Goal: Task Accomplishment & Management: Complete application form

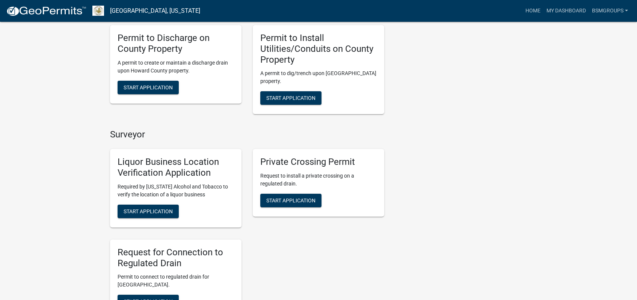
scroll to position [371, 0]
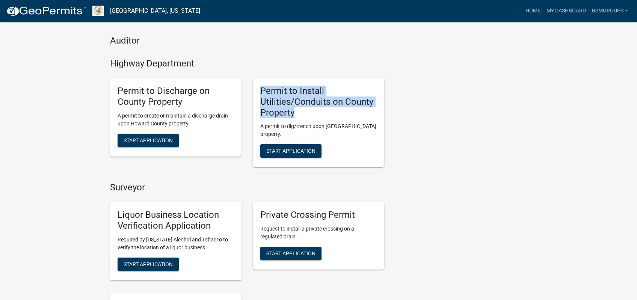
drag, startPoint x: 257, startPoint y: 78, endPoint x: 382, endPoint y: 88, distance: 125.0
click at [382, 88] on div "Permit to Install Utilities/Conduits on County Property A permit to dig/trench …" at bounding box center [318, 122] width 131 height 89
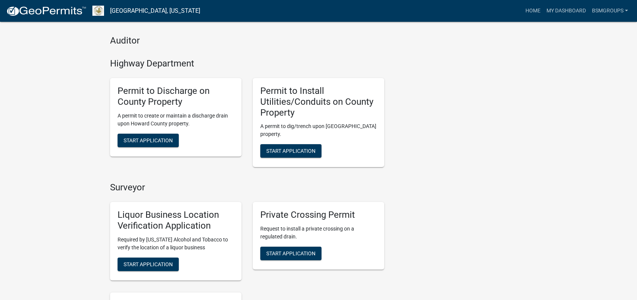
click at [318, 182] on h4 "Surveyor" at bounding box center [247, 187] width 274 height 11
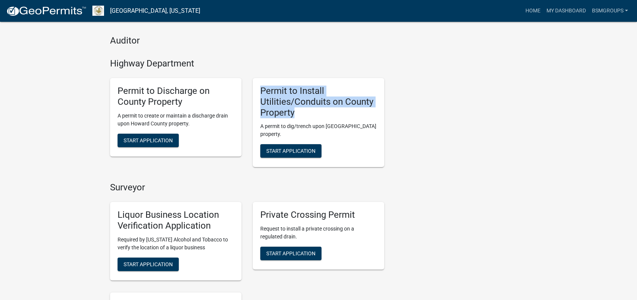
drag, startPoint x: 259, startPoint y: 80, endPoint x: 379, endPoint y: 93, distance: 121.6
click at [378, 93] on div "Permit to Install Utilities/Conduits on County Property A permit to dig/trench …" at bounding box center [318, 122] width 131 height 89
click at [299, 148] on span "Start Application" at bounding box center [290, 151] width 49 height 6
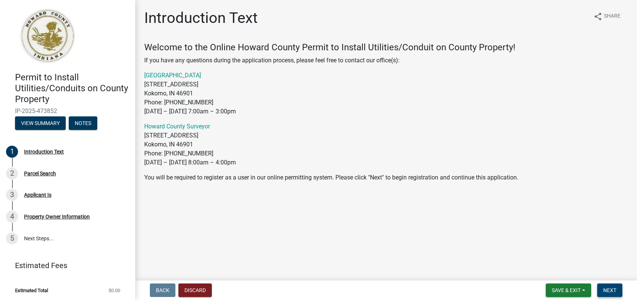
click at [611, 292] on span "Next" at bounding box center [609, 290] width 13 height 6
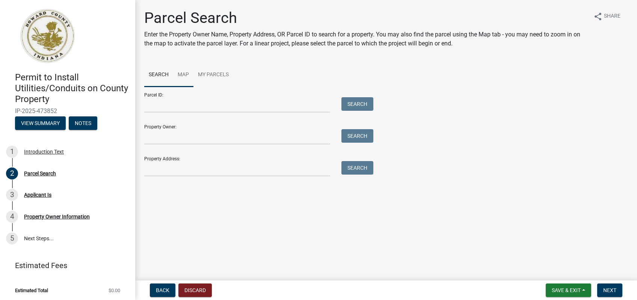
click at [179, 68] on link "Map" at bounding box center [183, 75] width 20 height 24
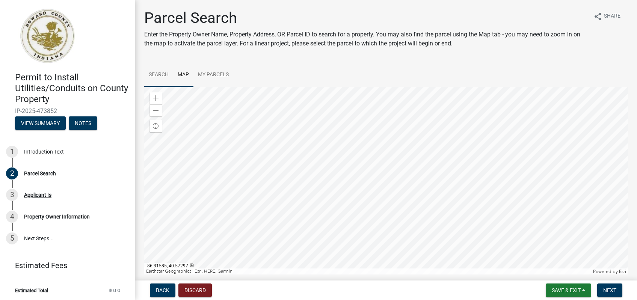
click at [170, 75] on link "Search" at bounding box center [158, 75] width 29 height 24
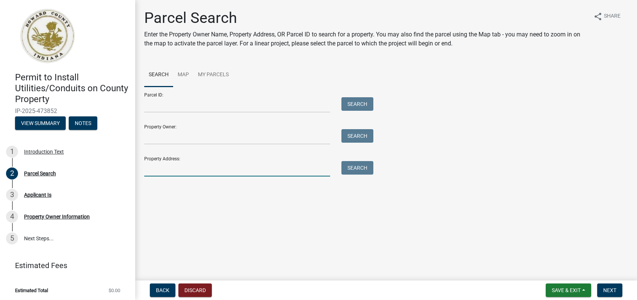
click at [172, 172] on input "Property Address:" at bounding box center [237, 168] width 186 height 15
type input "388 S 950 E"
click at [354, 165] on button "Search" at bounding box center [357, 168] width 32 height 14
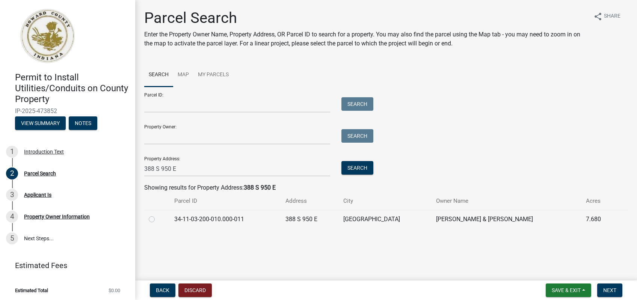
click at [158, 215] on label at bounding box center [158, 215] width 0 height 0
click at [158, 220] on input "radio" at bounding box center [160, 217] width 5 height 5
radio input "true"
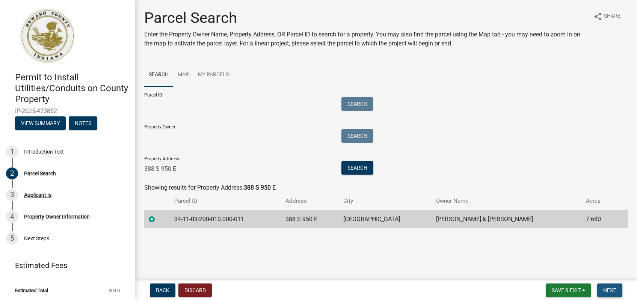
click at [607, 291] on span "Next" at bounding box center [609, 290] width 13 height 6
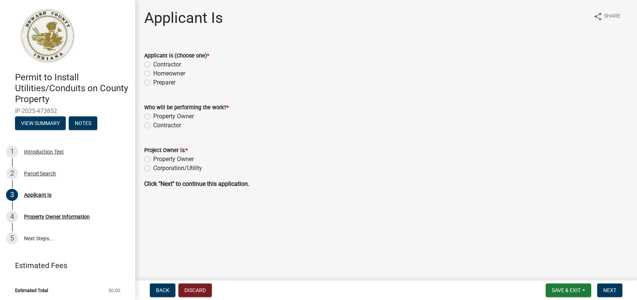
click at [153, 82] on label "Preparer" at bounding box center [164, 82] width 22 height 9
click at [153, 82] on input "Preparer" at bounding box center [155, 80] width 5 height 5
radio input "true"
click at [153, 126] on label "Contractor" at bounding box center [167, 125] width 28 height 9
click at [153, 126] on input "Contractor" at bounding box center [155, 123] width 5 height 5
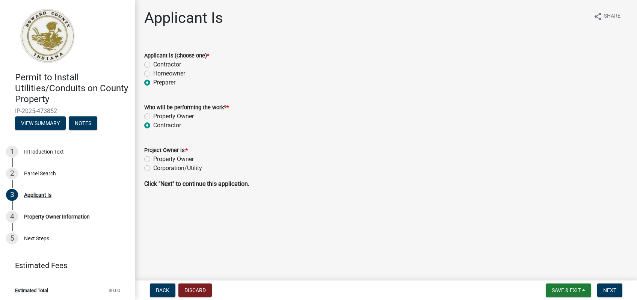
radio input "true"
click at [153, 169] on label "Corporation/Utility" at bounding box center [177, 168] width 49 height 9
click at [153, 169] on input "Corporation/Utility" at bounding box center [155, 166] width 5 height 5
radio input "true"
click at [608, 288] on button "Next" at bounding box center [609, 290] width 25 height 14
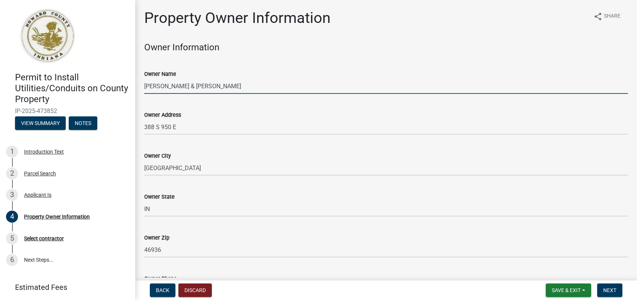
click at [346, 92] on input "[PERSON_NAME] & [PERSON_NAME]" at bounding box center [385, 85] width 483 height 15
click at [257, 84] on input "[PERSON_NAME] & [PERSON_NAME]" at bounding box center [385, 85] width 483 height 15
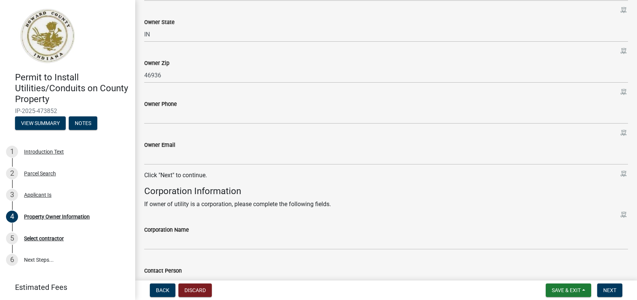
scroll to position [233, 0]
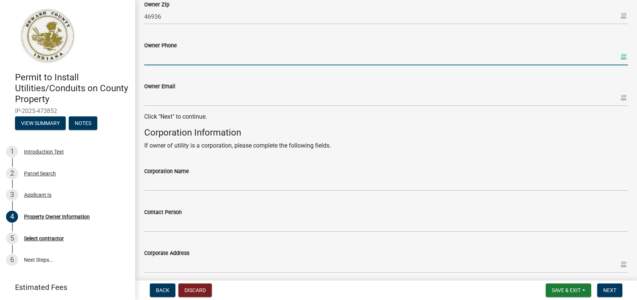
click at [163, 54] on input "Owner Phone" at bounding box center [385, 57] width 483 height 15
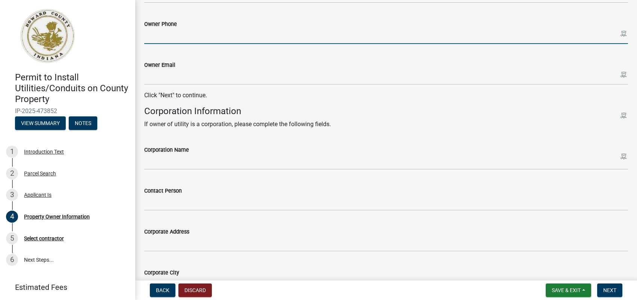
scroll to position [292, 0]
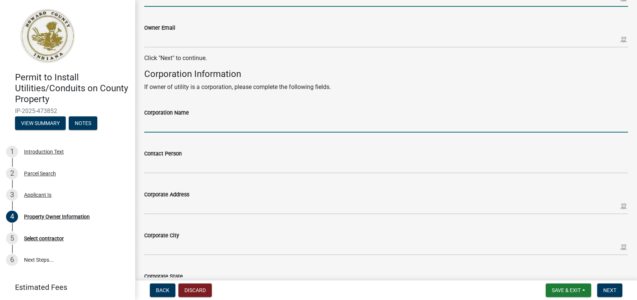
click at [158, 127] on input "Corporation Name" at bounding box center [385, 124] width 483 height 15
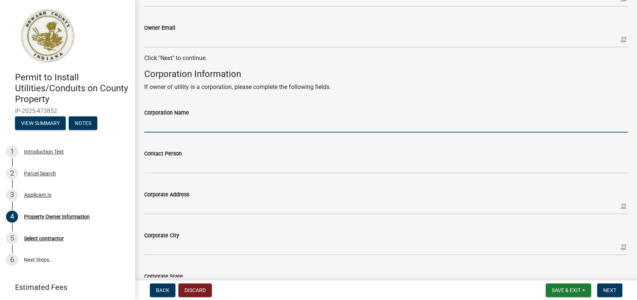
click at [192, 126] on input "Corporation Name" at bounding box center [385, 124] width 483 height 15
type input "Comcast Cable Communications Management LLC"
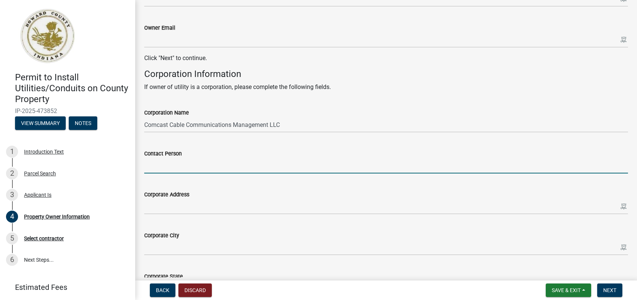
click at [169, 166] on input "Contact Person" at bounding box center [385, 165] width 483 height 15
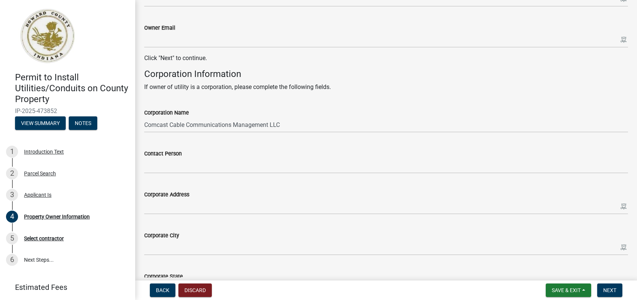
click at [591, 100] on div "Corporation Name Comcast Cable Communications Management LLC" at bounding box center [385, 115] width 483 height 35
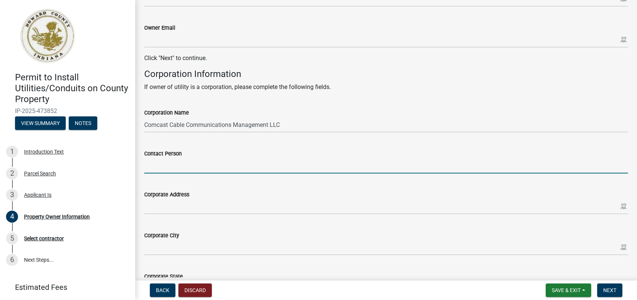
click at [184, 169] on input "Contact Person" at bounding box center [385, 165] width 483 height 15
paste input "[PERSON_NAME] Thank you"
drag, startPoint x: 216, startPoint y: 168, endPoint x: 181, endPoint y: 170, distance: 35.0
click at [181, 170] on input "[PERSON_NAME] Thank you" at bounding box center [385, 165] width 483 height 15
click at [182, 169] on input "[PERSON_NAME] Thank you" at bounding box center [385, 165] width 483 height 15
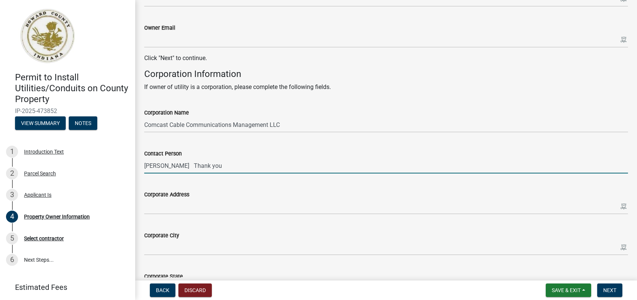
drag, startPoint x: 182, startPoint y: 167, endPoint x: 226, endPoint y: 163, distance: 43.7
click at [226, 163] on input "[PERSON_NAME] Thank you" at bounding box center [385, 165] width 483 height 15
click at [166, 164] on input "[PERSON_NAME]" at bounding box center [385, 165] width 483 height 15
click at [145, 166] on input "[PERSON_NAME]" at bounding box center [385, 165] width 483 height 15
type input "[PERSON_NAME]"
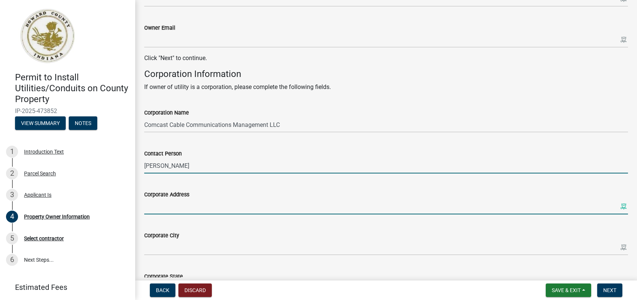
drag, startPoint x: 213, startPoint y: 206, endPoint x: 264, endPoint y: 203, distance: 51.1
click at [215, 204] on input "Corporate Address" at bounding box center [385, 206] width 483 height 15
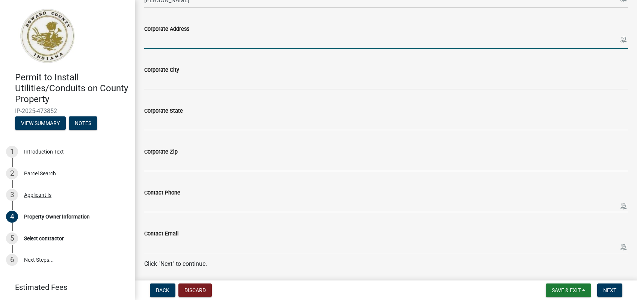
scroll to position [467, 0]
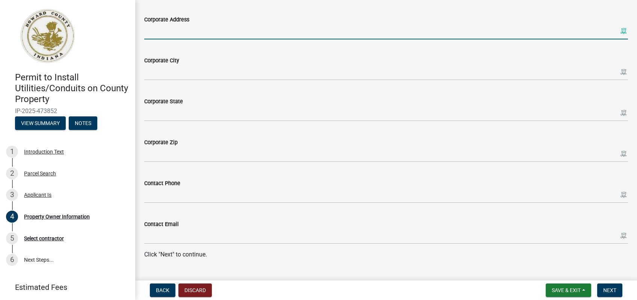
click at [622, 33] on x-icon-5c11b at bounding box center [623, 31] width 6 height 6
type input "[STREET_ADDRESS]"
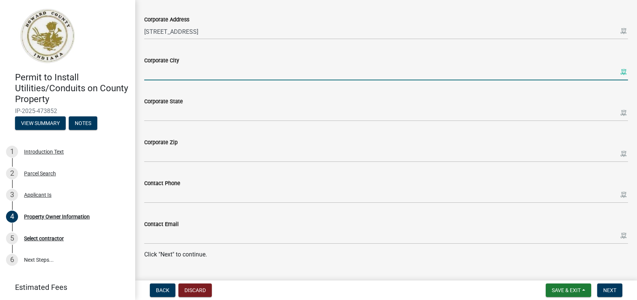
click at [233, 77] on input "Corporate City" at bounding box center [385, 72] width 483 height 15
click at [623, 73] on x-icon-5c11b at bounding box center [623, 72] width 6 height 6
type input "[GEOGRAPHIC_DATA]"
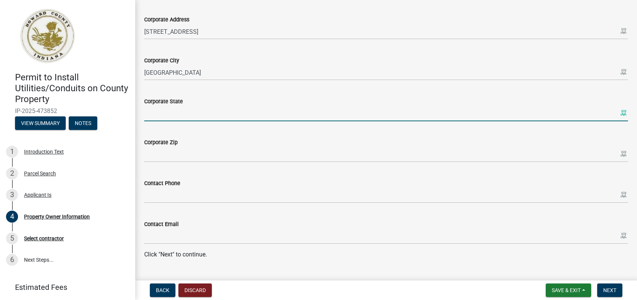
click at [624, 112] on x-icon-5c11b at bounding box center [623, 113] width 6 height 6
type input "[US_STATE]"
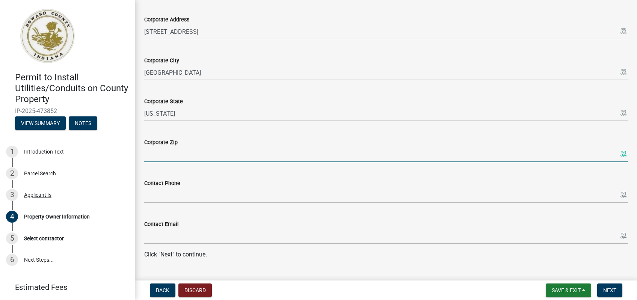
click at [622, 153] on x-icon-5c11b at bounding box center [623, 154] width 6 height 6
type input "46220"
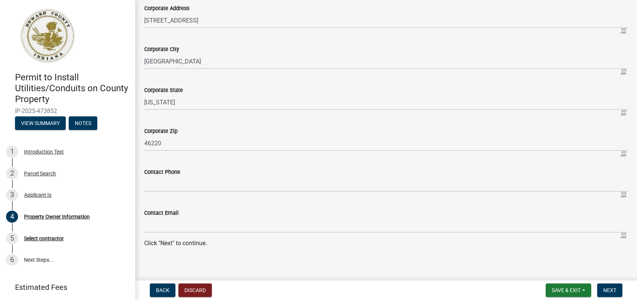
scroll to position [483, 0]
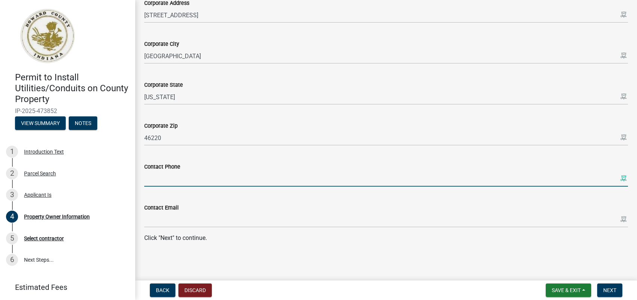
click at [624, 178] on x-icon-5c11b at bounding box center [623, 178] width 6 height 6
click at [328, 172] on input "Contact Phone" at bounding box center [385, 178] width 483 height 15
click at [204, 176] on input "Contact Phone" at bounding box center [385, 178] width 483 height 15
paste input "[PHONE_NUMBER]"
type input "[PHONE_NUMBER]"
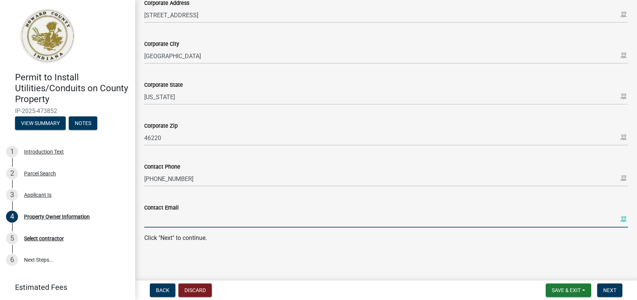
click at [170, 221] on input "Contact Email" at bounding box center [385, 219] width 483 height 15
paste input "[PERSON_NAME][EMAIL_ADDRESS][DOMAIN_NAME]"
type input "[PERSON_NAME][EMAIL_ADDRESS][DOMAIN_NAME]"
click at [604, 289] on span "Next" at bounding box center [609, 290] width 13 height 6
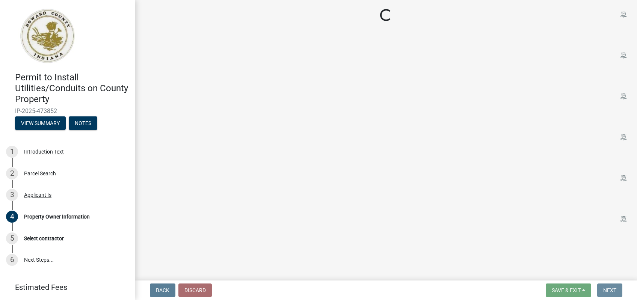
scroll to position [0, 0]
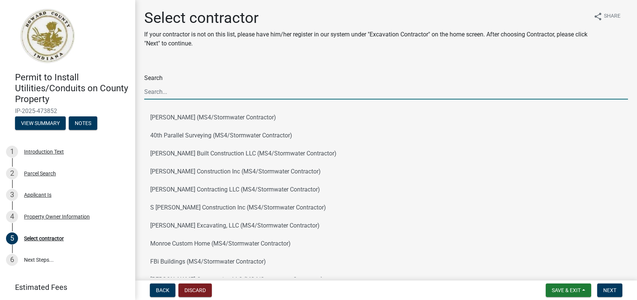
click at [201, 96] on input "Search" at bounding box center [385, 91] width 483 height 15
click at [188, 92] on input "Search" at bounding box center [385, 91] width 483 height 15
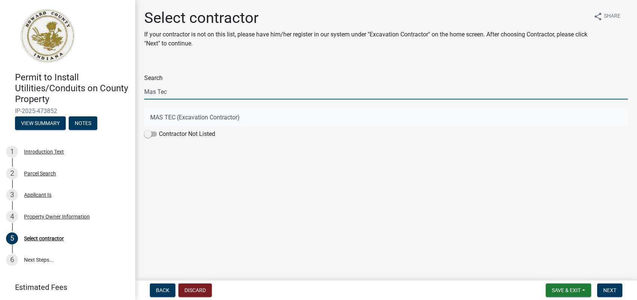
type input "Mas Tec"
click at [209, 116] on button "MAS TEC (Excavation Contractor)" at bounding box center [385, 117] width 483 height 18
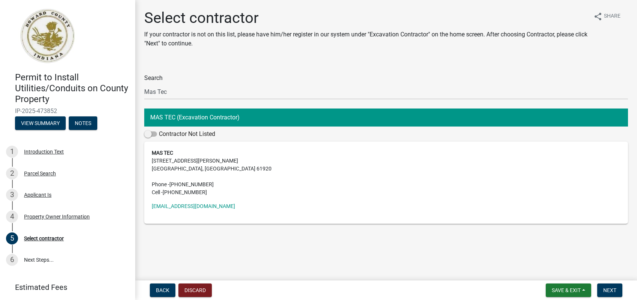
click at [178, 162] on address "MAS TEC [STREET_ADDRESS][PERSON_NAME] Phone - [PHONE_NUMBER] Cell - [PHONE_NUMB…" at bounding box center [386, 172] width 468 height 47
click at [162, 155] on strong "MAS TEC" at bounding box center [162, 153] width 21 height 6
click at [610, 290] on span "Next" at bounding box center [609, 290] width 13 height 6
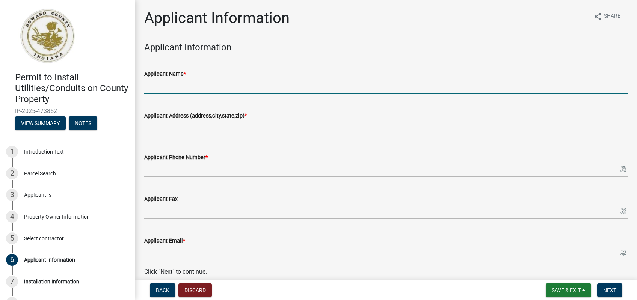
click at [192, 85] on input "Applicant Name *" at bounding box center [385, 85] width 483 height 15
click at [63, 239] on div "Select contractor" at bounding box center [44, 238] width 40 height 5
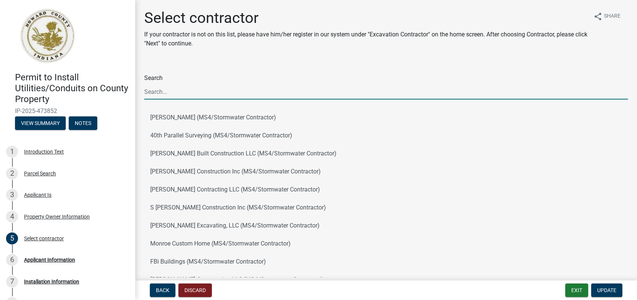
drag, startPoint x: 168, startPoint y: 92, endPoint x: 181, endPoint y: 92, distance: 12.8
click at [169, 92] on input "Search" at bounding box center [385, 91] width 483 height 15
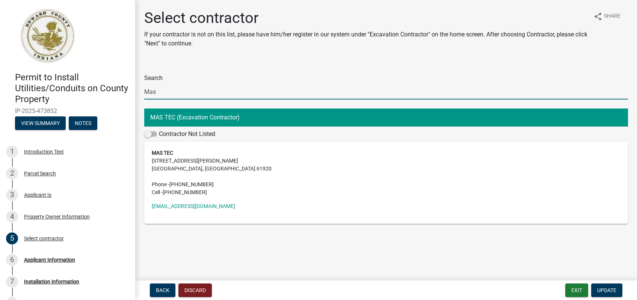
type input "Mas"
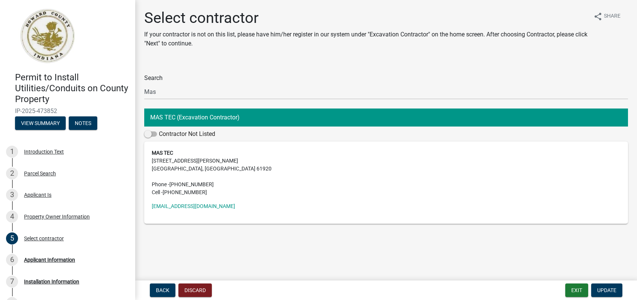
click at [207, 117] on button "MAS TEC (Excavation Contractor)" at bounding box center [385, 117] width 483 height 18
click at [603, 291] on span "Update" at bounding box center [606, 290] width 19 height 6
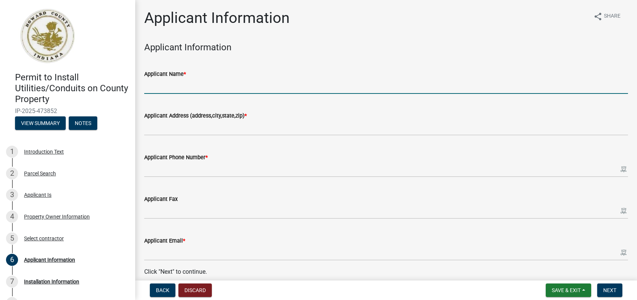
click at [205, 85] on input "Applicant Name *" at bounding box center [385, 85] width 483 height 15
click at [235, 88] on input "Applicant Name *" at bounding box center [385, 85] width 483 height 15
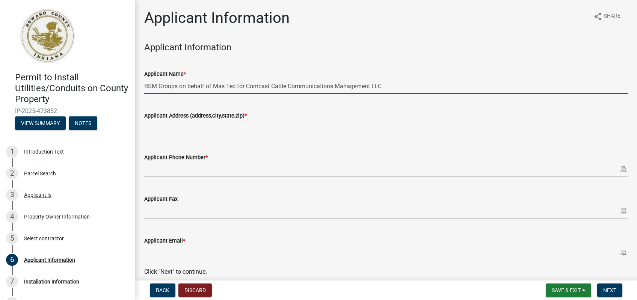
type input "BSM Groups on behalf of Mas Tec for Comcast Cable Communications Management LLC"
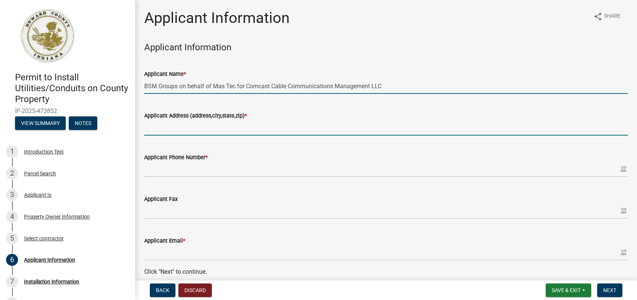
click at [195, 132] on input "Applicant Address (address,city,state,zip) *" at bounding box center [385, 127] width 483 height 15
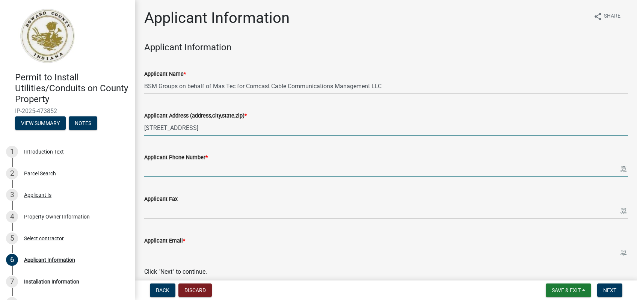
click at [245, 126] on input "[STREET_ADDRESS]" at bounding box center [385, 127] width 483 height 15
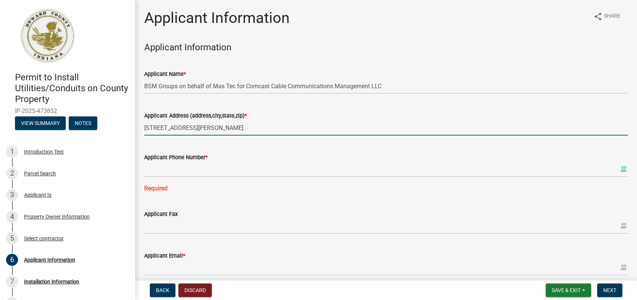
type input "[STREET_ADDRESS][PERSON_NAME]"
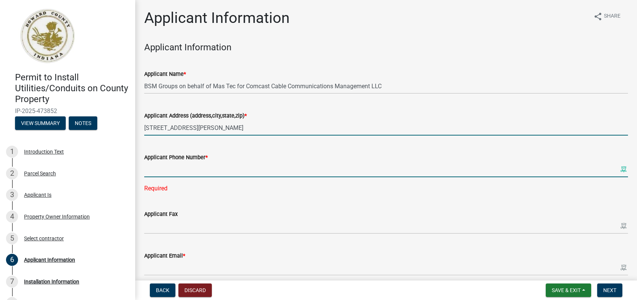
click at [189, 175] on input "Applicant Phone Number *" at bounding box center [385, 169] width 483 height 15
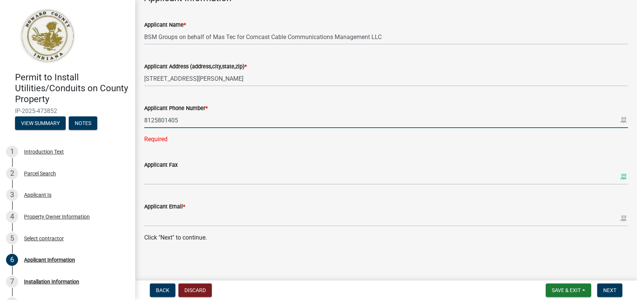
type input "8125801405"
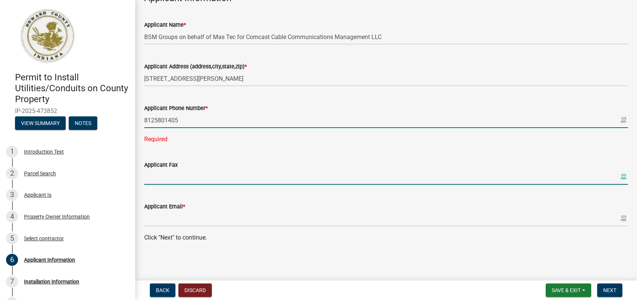
click at [203, 179] on input "Applicant Fax" at bounding box center [385, 176] width 483 height 15
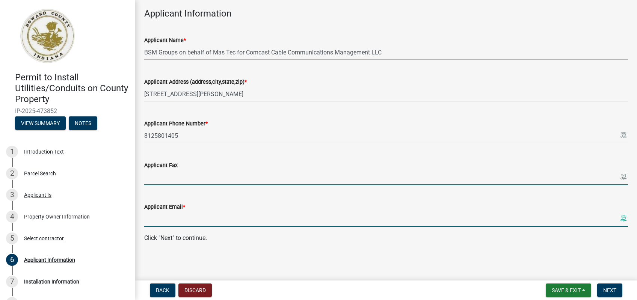
click at [212, 222] on input "Applicant Email *" at bounding box center [385, 218] width 483 height 15
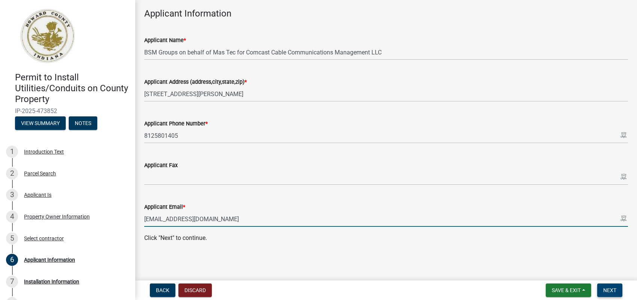
type input "[EMAIL_ADDRESS][DOMAIN_NAME]"
click at [605, 291] on span "Next" at bounding box center [609, 290] width 13 height 6
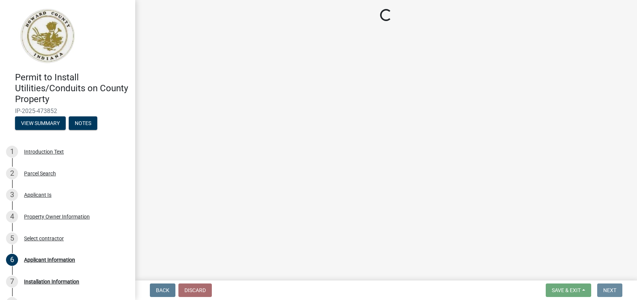
scroll to position [0, 0]
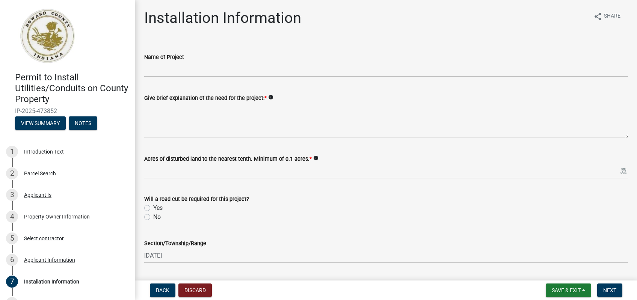
click at [237, 77] on wm-data-entity-input "Name of Project" at bounding box center [385, 62] width 483 height 41
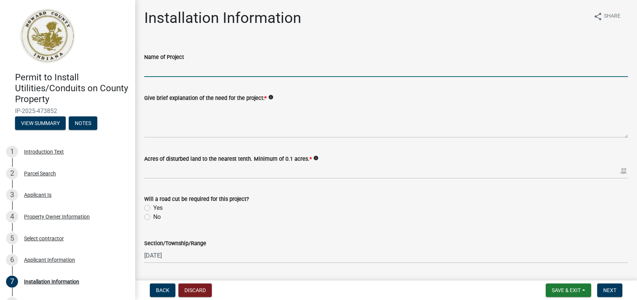
click at [230, 69] on input "Name of Project" at bounding box center [385, 69] width 483 height 15
paste input "[PHONE_NUMBER] -388 S 950 E ( [GEOGRAPHIC_DATA] ) Replacement"
type input "[PHONE_NUMBER] -388 S 950 E ( [GEOGRAPHIC_DATA] ) Replacement"
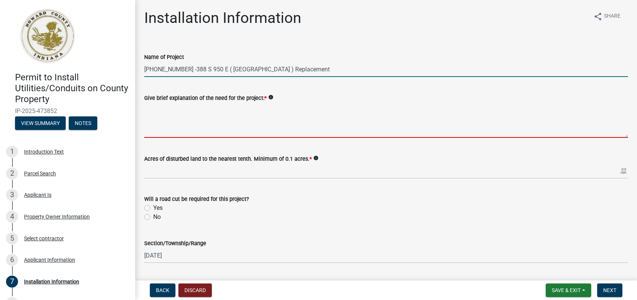
click at [162, 114] on textarea "Give brief explanation of the need for the project: *" at bounding box center [385, 119] width 483 height 35
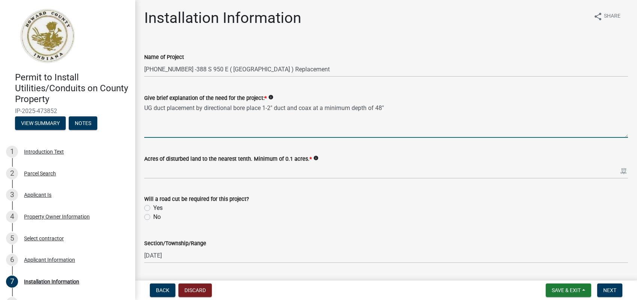
click at [390, 108] on textarea "UG duct placement by directional bore place 1-2" duct and coax at a minimum dep…" at bounding box center [385, 119] width 483 height 35
click at [412, 114] on textarea "UG duct placement by directional bore place 1-2" duct and coax at a minimum dep…" at bounding box center [385, 119] width 483 height 35
type textarea "UG duct placement by directional bore place 1-2" duct and coax at a minimum dep…"
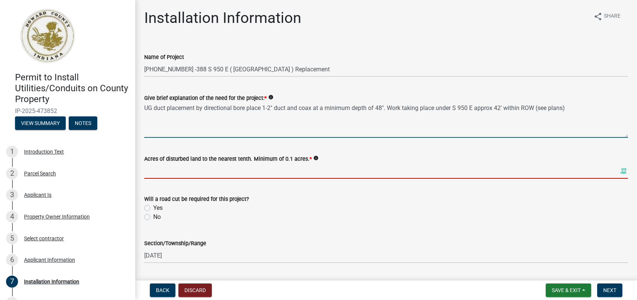
click at [239, 176] on input "text" at bounding box center [385, 170] width 483 height 15
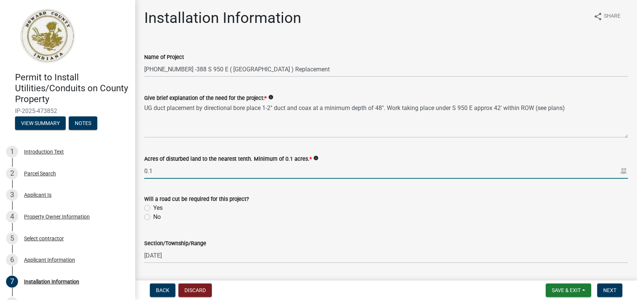
type input "0.1"
click at [363, 183] on wm-data-entity-input "Acres of disturbed land to the nearest tenth. Minimum of 0.1 acres. * info 0.1" at bounding box center [385, 165] width 483 height 42
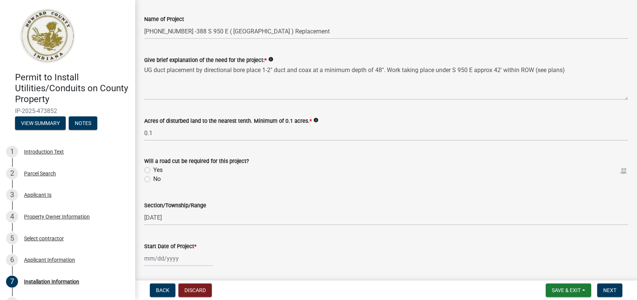
scroll to position [58, 0]
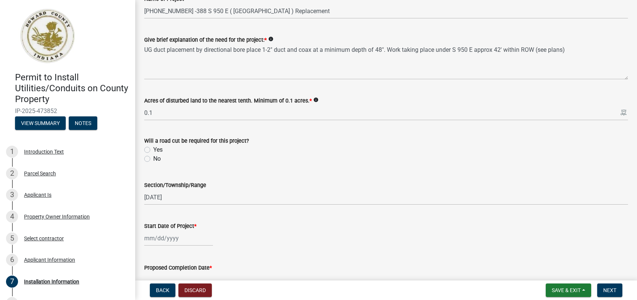
click at [153, 149] on label "Yes" at bounding box center [157, 149] width 9 height 9
click at [153, 149] on input "Yes" at bounding box center [155, 147] width 5 height 5
radio input "true"
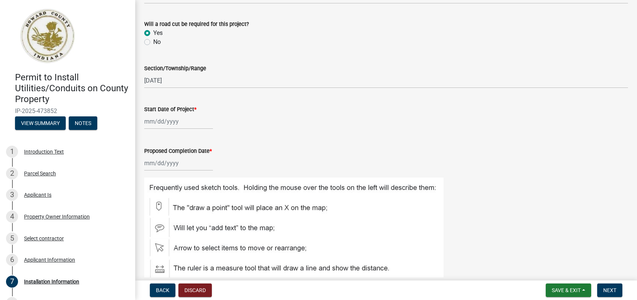
scroll to position [233, 0]
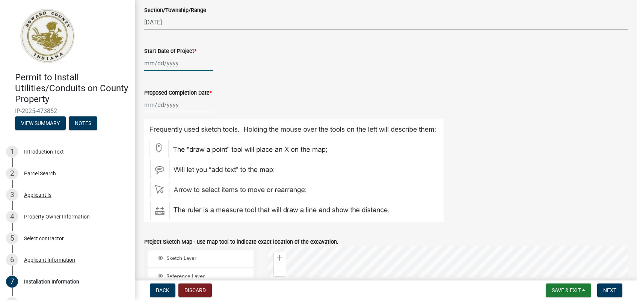
click at [166, 60] on input "Start Date of Project *" at bounding box center [178, 63] width 69 height 15
select select "9"
select select "2025"
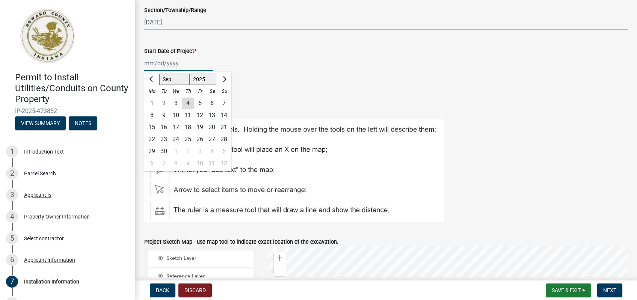
click at [180, 64] on input "Start Date of Project *" at bounding box center [178, 63] width 69 height 15
click at [185, 114] on div "11" at bounding box center [188, 115] width 12 height 12
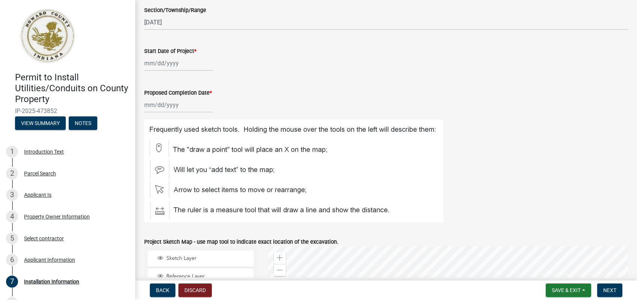
type input "[DATE]"
click at [161, 104] on input "Proposed Completion Date *" at bounding box center [178, 104] width 69 height 15
select select "9"
select select "2025"
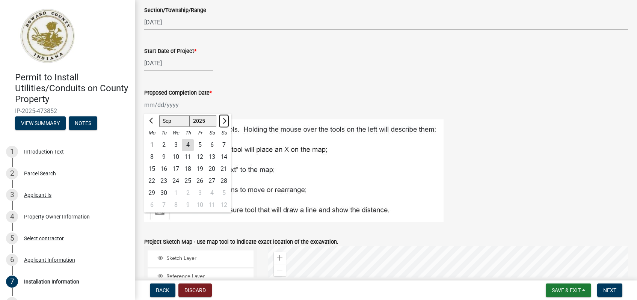
click at [223, 121] on span "Next month" at bounding box center [224, 121] width 6 height 6
select select "11"
click at [164, 168] on div "11" at bounding box center [164, 169] width 12 height 12
type input "[DATE]"
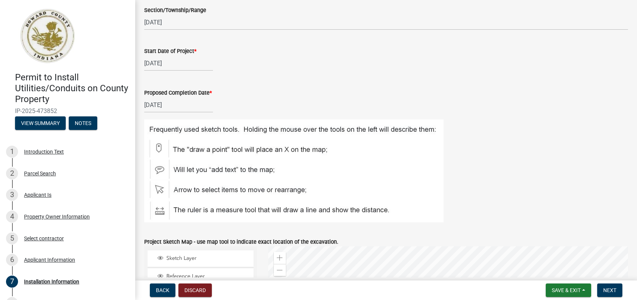
click at [297, 91] on div "Proposed Completion Date *" at bounding box center [385, 92] width 483 height 9
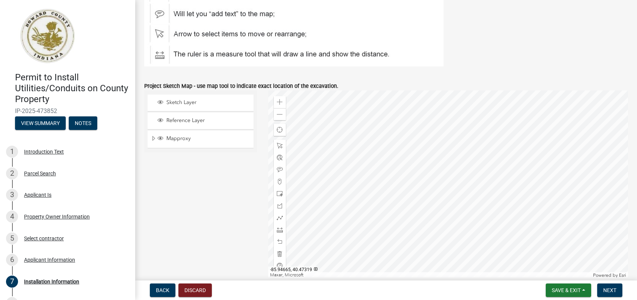
scroll to position [408, 0]
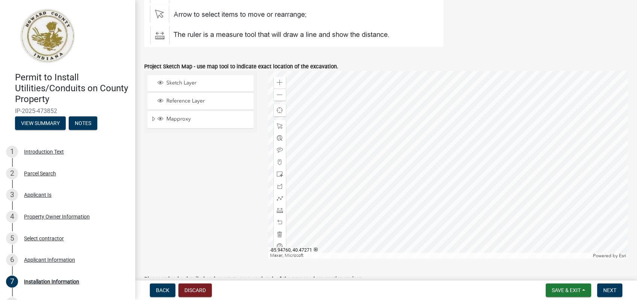
click at [391, 173] on div at bounding box center [448, 165] width 360 height 188
click at [399, 161] on div at bounding box center [448, 165] width 360 height 188
click at [279, 163] on span at bounding box center [280, 162] width 6 height 6
click at [399, 166] on div at bounding box center [448, 165] width 360 height 188
click at [396, 166] on div at bounding box center [448, 165] width 360 height 188
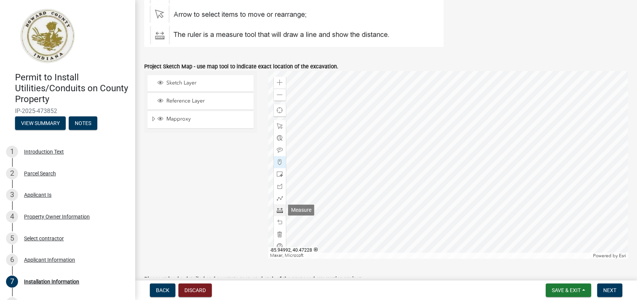
click at [280, 208] on span at bounding box center [280, 210] width 6 height 6
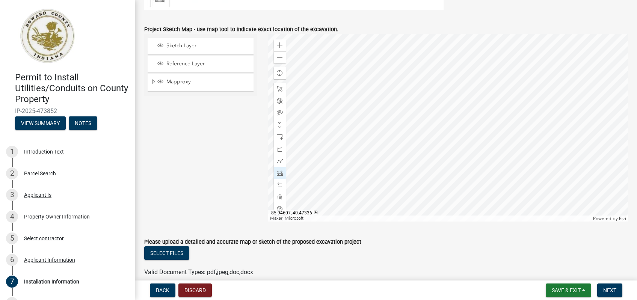
scroll to position [467, 0]
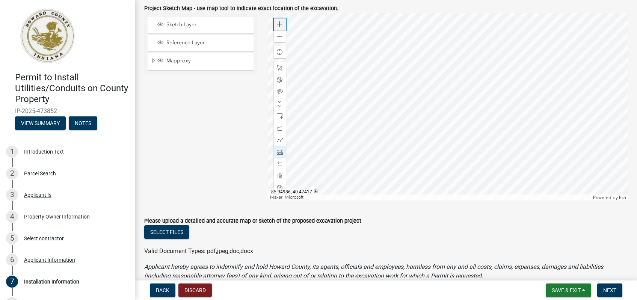
click at [276, 26] on div "Zoom in" at bounding box center [280, 24] width 12 height 12
click at [456, 94] on div at bounding box center [448, 107] width 360 height 188
drag, startPoint x: 279, startPoint y: 26, endPoint x: 285, endPoint y: 27, distance: 5.9
click at [279, 26] on span at bounding box center [280, 24] width 6 height 6
click at [467, 119] on div at bounding box center [448, 107] width 360 height 188
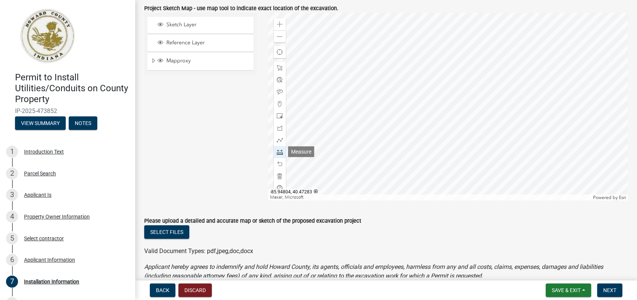
click at [282, 154] on span at bounding box center [280, 152] width 6 height 6
click at [437, 125] on div at bounding box center [448, 107] width 360 height 188
click at [457, 122] on div at bounding box center [448, 107] width 360 height 188
click at [280, 176] on span at bounding box center [280, 176] width 6 height 6
click at [277, 102] on span at bounding box center [280, 104] width 6 height 6
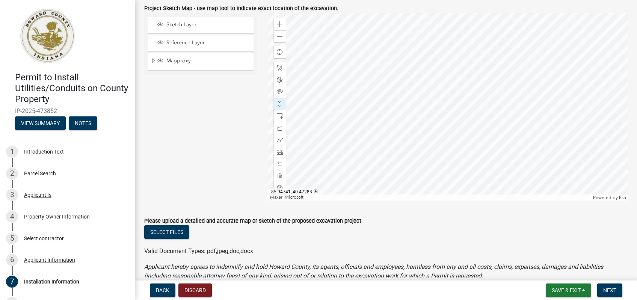
click at [466, 122] on div at bounding box center [448, 107] width 360 height 188
click at [428, 123] on div at bounding box center [448, 107] width 360 height 188
click at [281, 149] on span at bounding box center [280, 152] width 6 height 6
click at [428, 124] on div at bounding box center [448, 107] width 360 height 188
click at [466, 122] on div at bounding box center [448, 107] width 360 height 188
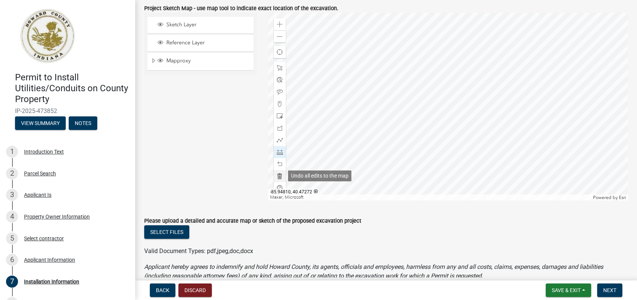
click at [280, 175] on span at bounding box center [280, 176] width 6 height 6
drag, startPoint x: 280, startPoint y: 102, endPoint x: 306, endPoint y: 105, distance: 26.4
click at [280, 102] on span at bounding box center [280, 104] width 6 height 6
click at [423, 123] on div at bounding box center [448, 107] width 360 height 188
click at [473, 123] on div at bounding box center [448, 107] width 360 height 188
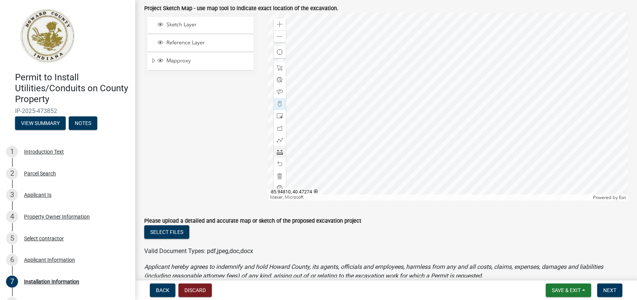
click at [277, 154] on span at bounding box center [280, 152] width 6 height 6
click at [423, 124] on div at bounding box center [448, 107] width 360 height 188
click at [279, 175] on span at bounding box center [280, 176] width 6 height 6
click at [425, 123] on div at bounding box center [448, 107] width 360 height 188
click at [468, 123] on div at bounding box center [448, 107] width 360 height 188
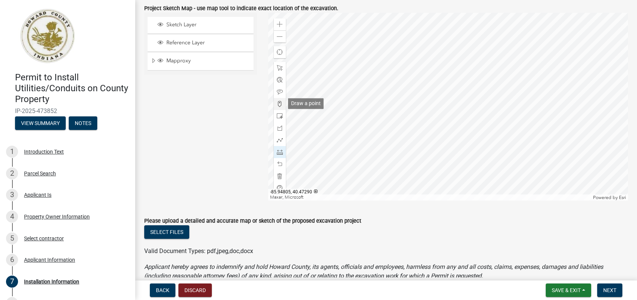
click at [280, 104] on span at bounding box center [280, 104] width 6 height 6
click at [428, 123] on div at bounding box center [448, 107] width 360 height 188
click at [463, 123] on div at bounding box center [448, 107] width 360 height 188
click at [280, 153] on span at bounding box center [280, 152] width 6 height 6
click at [427, 123] on div at bounding box center [448, 107] width 360 height 188
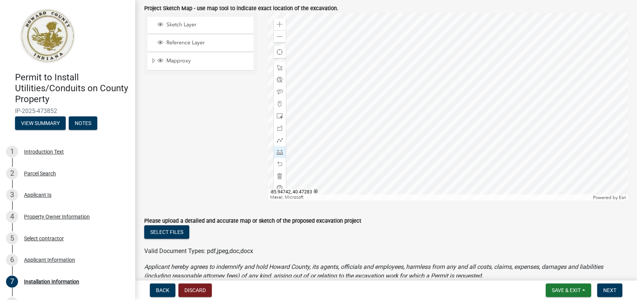
click at [463, 123] on div at bounding box center [448, 107] width 360 height 188
click at [279, 174] on span at bounding box center [280, 176] width 6 height 6
drag, startPoint x: 277, startPoint y: 104, endPoint x: 288, endPoint y: 106, distance: 11.5
click at [278, 104] on span at bounding box center [280, 104] width 6 height 6
click at [424, 123] on div at bounding box center [448, 107] width 360 height 188
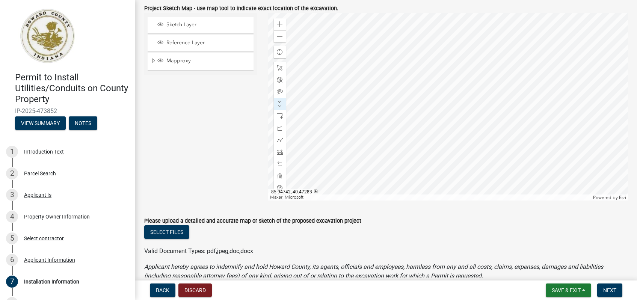
click at [465, 122] on div at bounding box center [448, 107] width 360 height 188
click at [278, 154] on span at bounding box center [280, 152] width 6 height 6
click at [424, 123] on div at bounding box center [448, 107] width 360 height 188
click at [466, 122] on div at bounding box center [448, 107] width 360 height 188
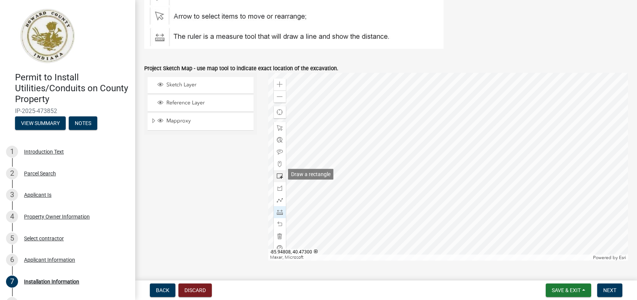
scroll to position [408, 0]
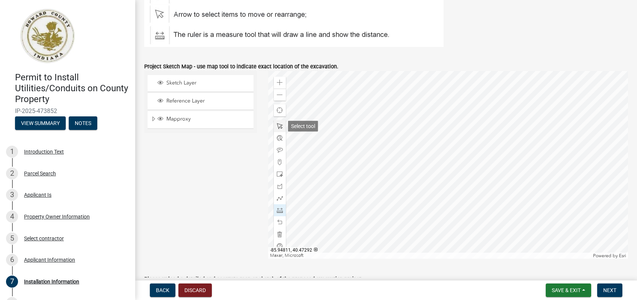
click at [279, 126] on span at bounding box center [280, 126] width 6 height 6
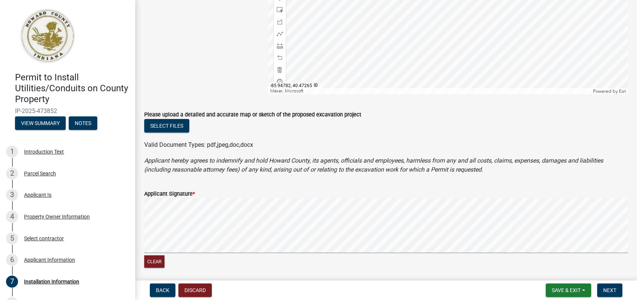
scroll to position [642, 0]
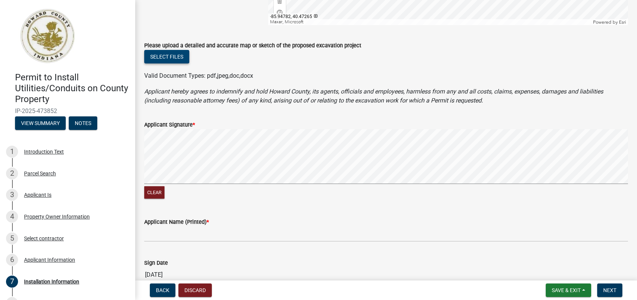
click at [166, 60] on button "Select files" at bounding box center [166, 57] width 45 height 14
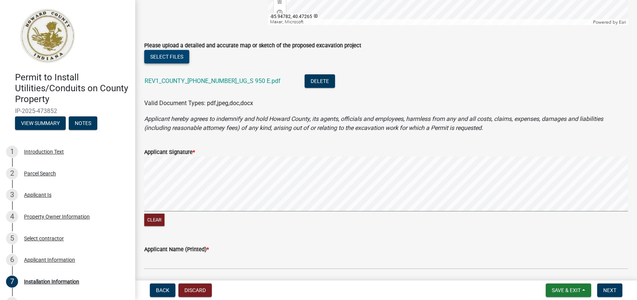
click at [190, 212] on signature-pad at bounding box center [385, 185] width 483 height 57
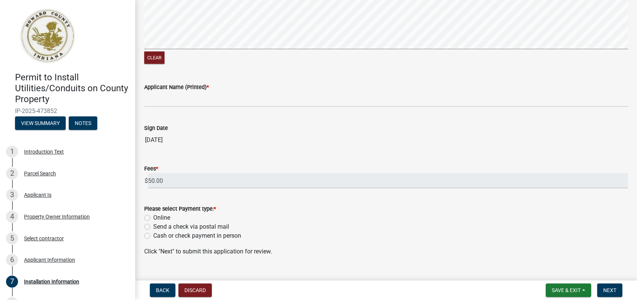
scroll to position [817, 0]
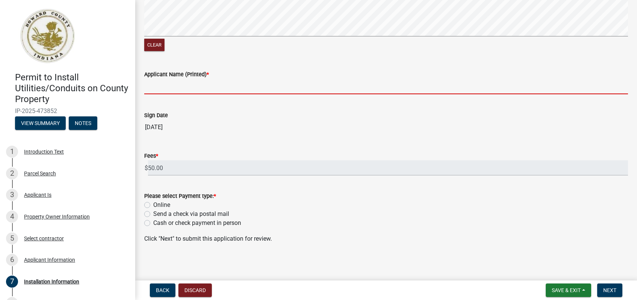
click at [175, 87] on input "Applicant Name (Printed) *" at bounding box center [385, 86] width 483 height 15
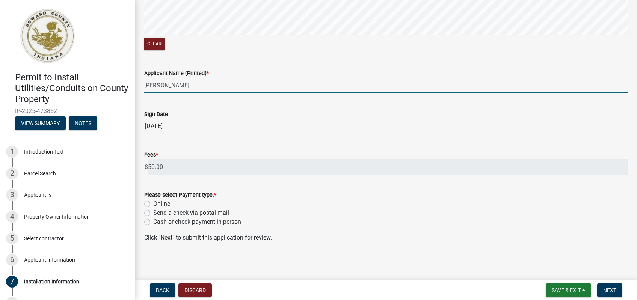
scroll to position [818, 0]
type input "[PERSON_NAME]"
click at [153, 203] on label "Online" at bounding box center [161, 203] width 17 height 9
click at [153, 203] on input "Online" at bounding box center [155, 201] width 5 height 5
radio input "true"
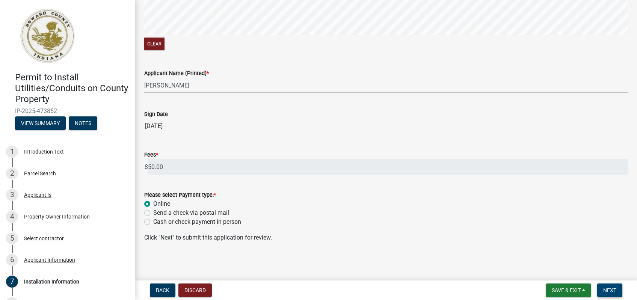
click at [610, 291] on span "Next" at bounding box center [609, 290] width 13 height 6
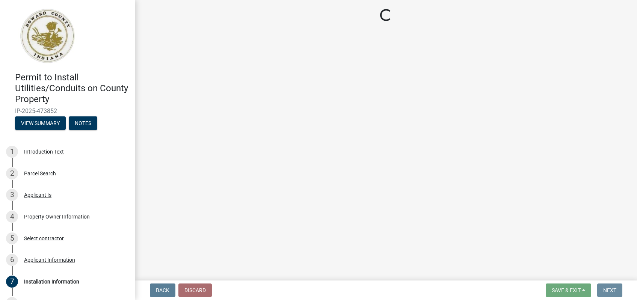
scroll to position [0, 0]
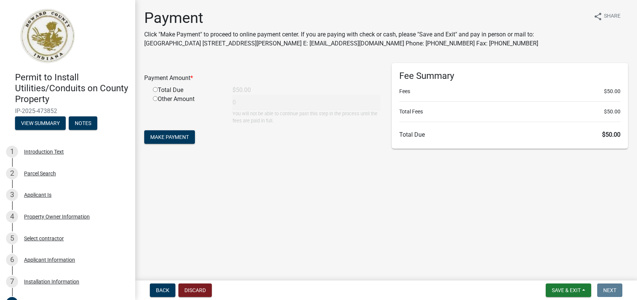
click at [156, 90] on input "radio" at bounding box center [155, 89] width 5 height 5
radio input "true"
type input "50"
click at [177, 137] on span "Make Payment" at bounding box center [169, 137] width 39 height 6
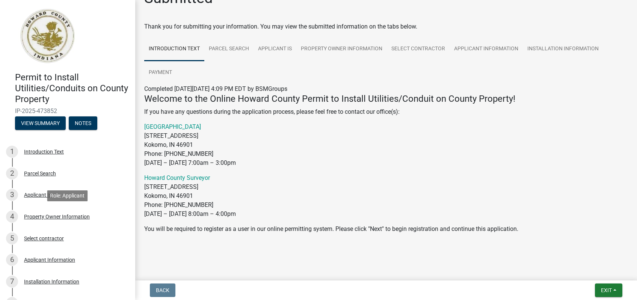
scroll to position [105, 0]
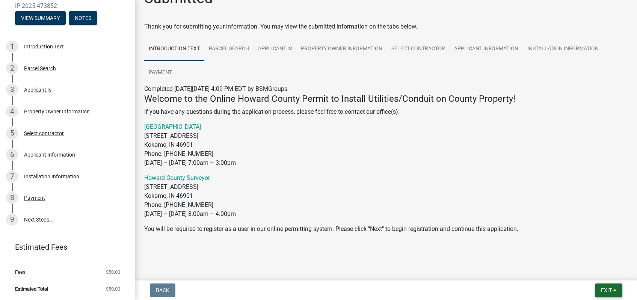
click at [609, 289] on span "Exit" at bounding box center [606, 290] width 11 height 6
click at [599, 270] on button "Save & Exit" at bounding box center [592, 271] width 60 height 18
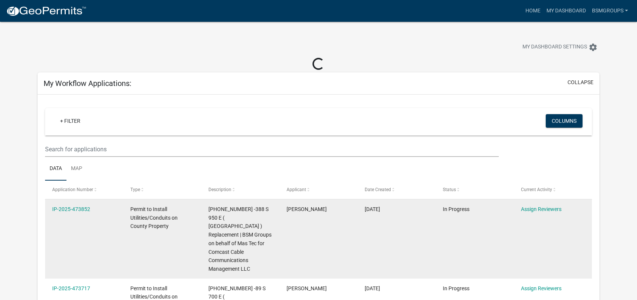
scroll to position [53, 0]
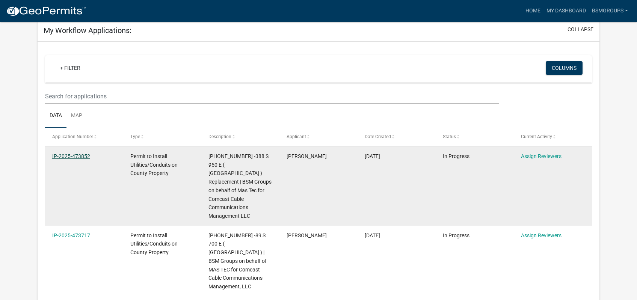
drag, startPoint x: 96, startPoint y: 158, endPoint x: 53, endPoint y: 158, distance: 43.9
click at [53, 158] on div "IP-2025-473852" at bounding box center [84, 156] width 64 height 9
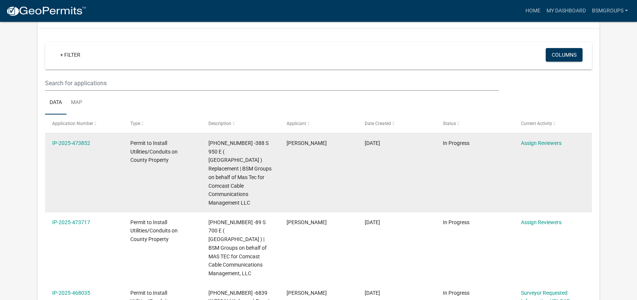
copy link "IP-2025-473852"
